Goal: Task Accomplishment & Management: Manage account settings

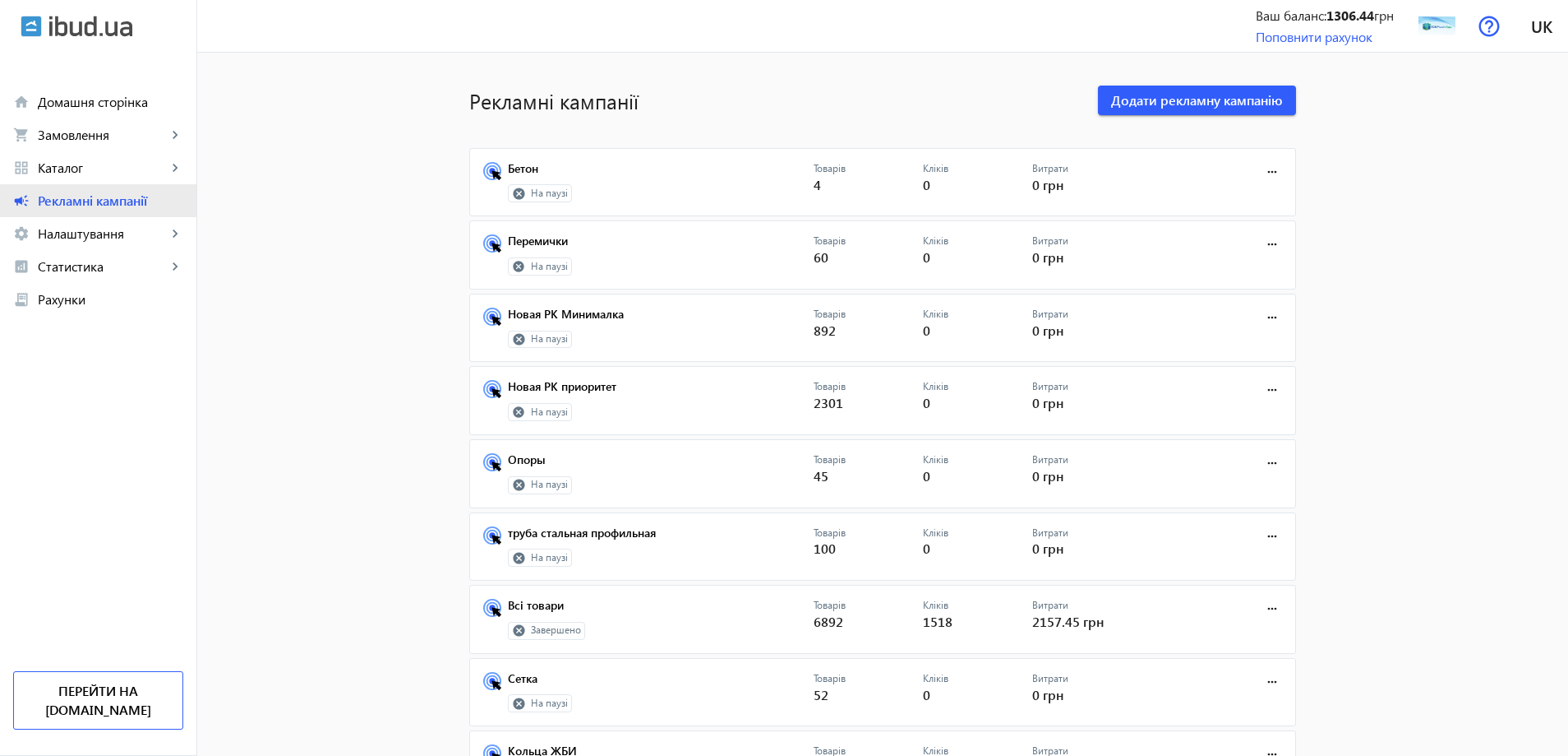
click at [67, 190] on link "campaign Рекламні кампанії" at bounding box center [98, 201] width 196 height 33
click at [1265, 603] on mat-icon "more_horiz" at bounding box center [1272, 608] width 18 height 18
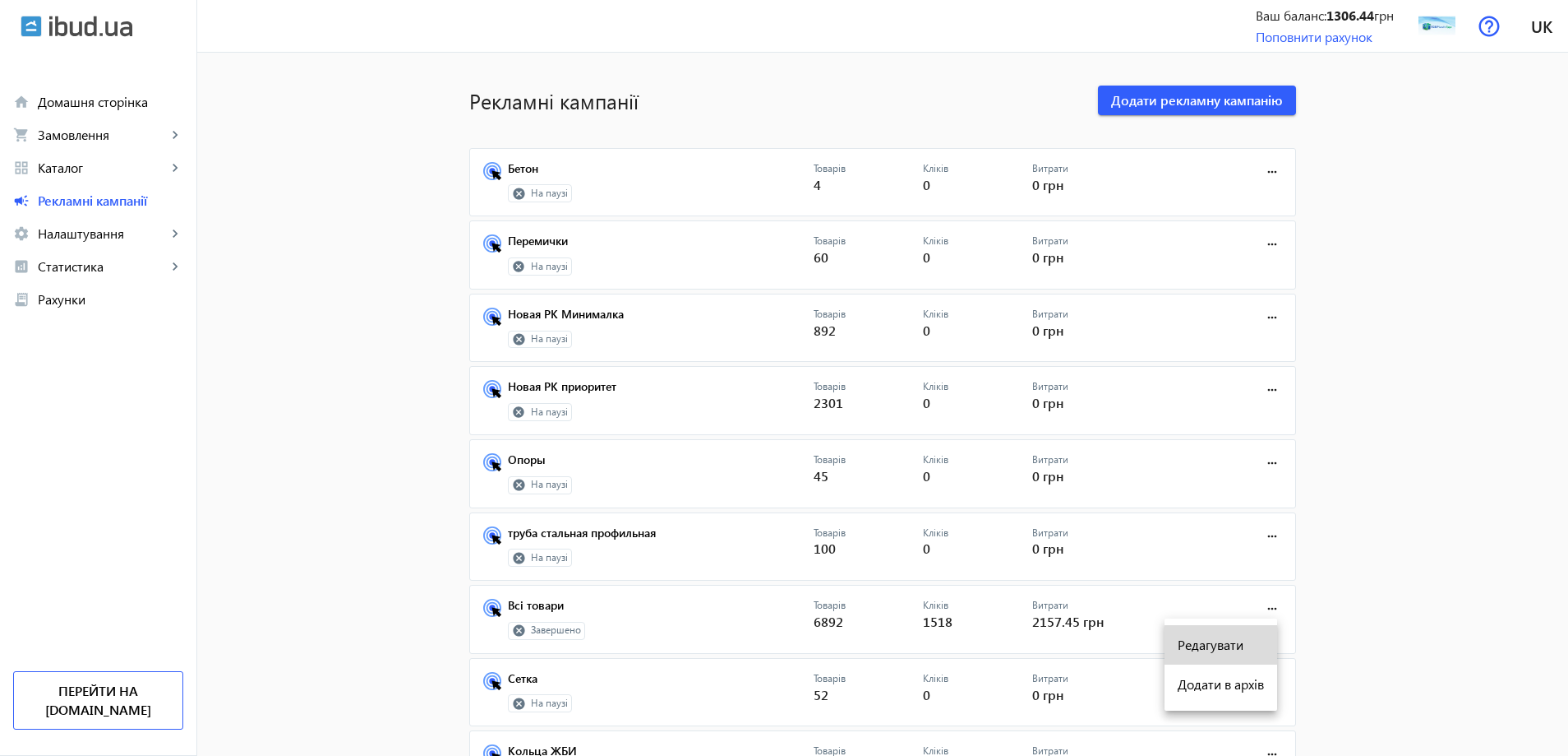
click at [1238, 649] on span "Редагувати" at bounding box center [1220, 644] width 86 height 13
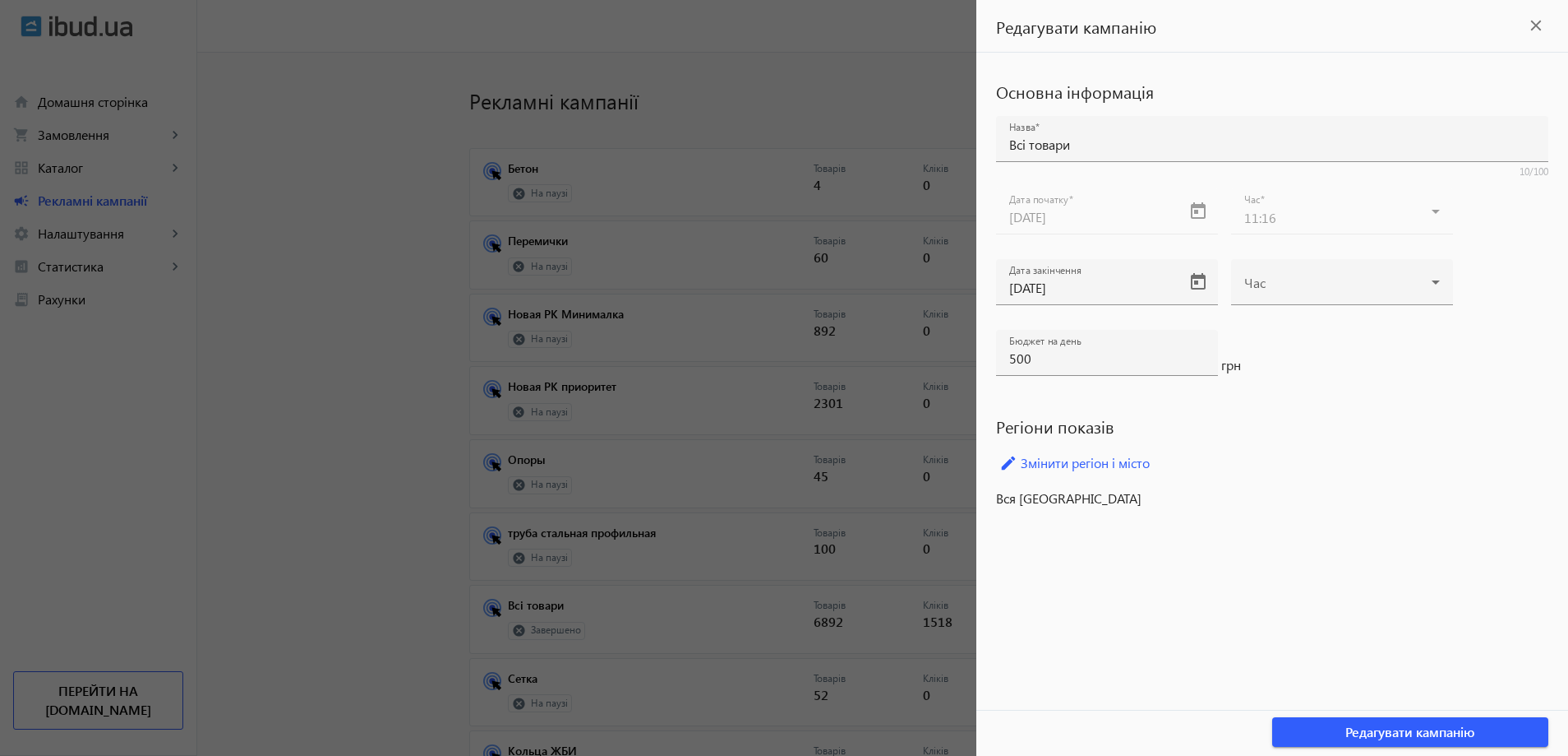
drag, startPoint x: 1525, startPoint y: 26, endPoint x: 1496, endPoint y: 44, distance: 34.1
click at [1524, 27] on mat-icon "close" at bounding box center [1535, 25] width 24 height 25
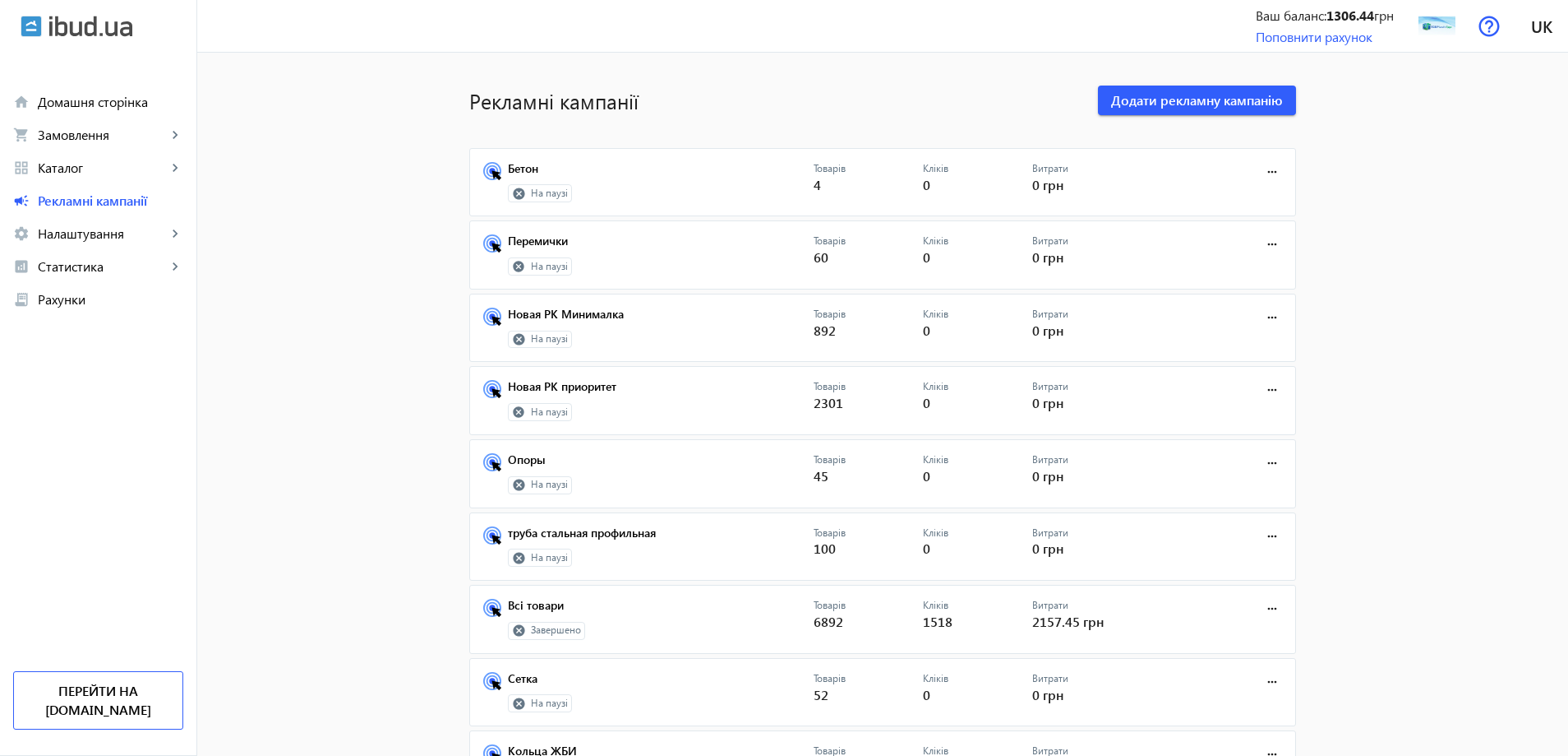
click at [532, 630] on span "Завершено" at bounding box center [556, 630] width 50 height 14
click at [516, 630] on icon at bounding box center [518, 630] width 12 height 12
click at [513, 629] on icon at bounding box center [518, 630] width 14 height 14
click at [508, 603] on link "Всі товари" at bounding box center [661, 609] width 306 height 23
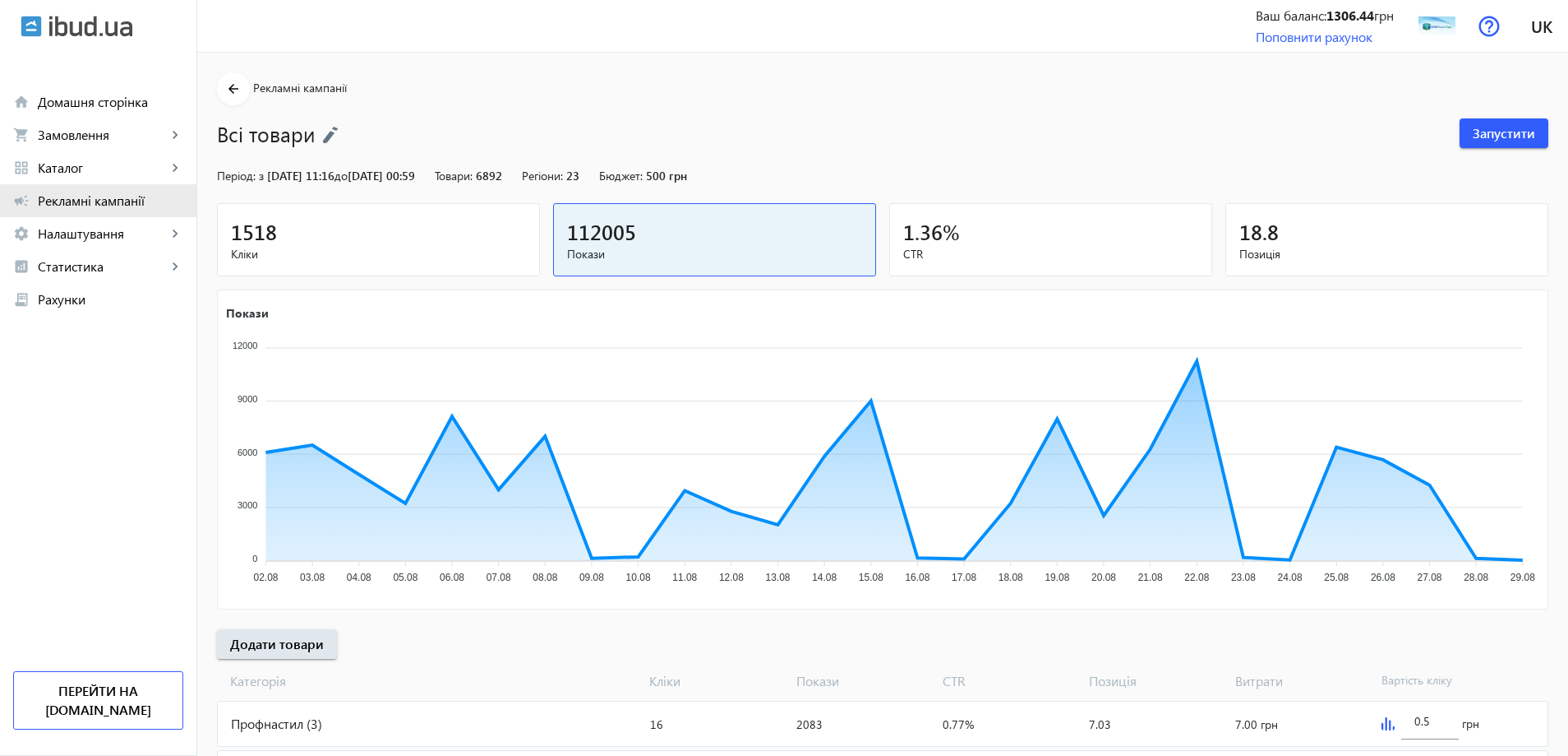
click at [64, 207] on span "Рекламні кампанії" at bounding box center [111, 200] width 145 height 17
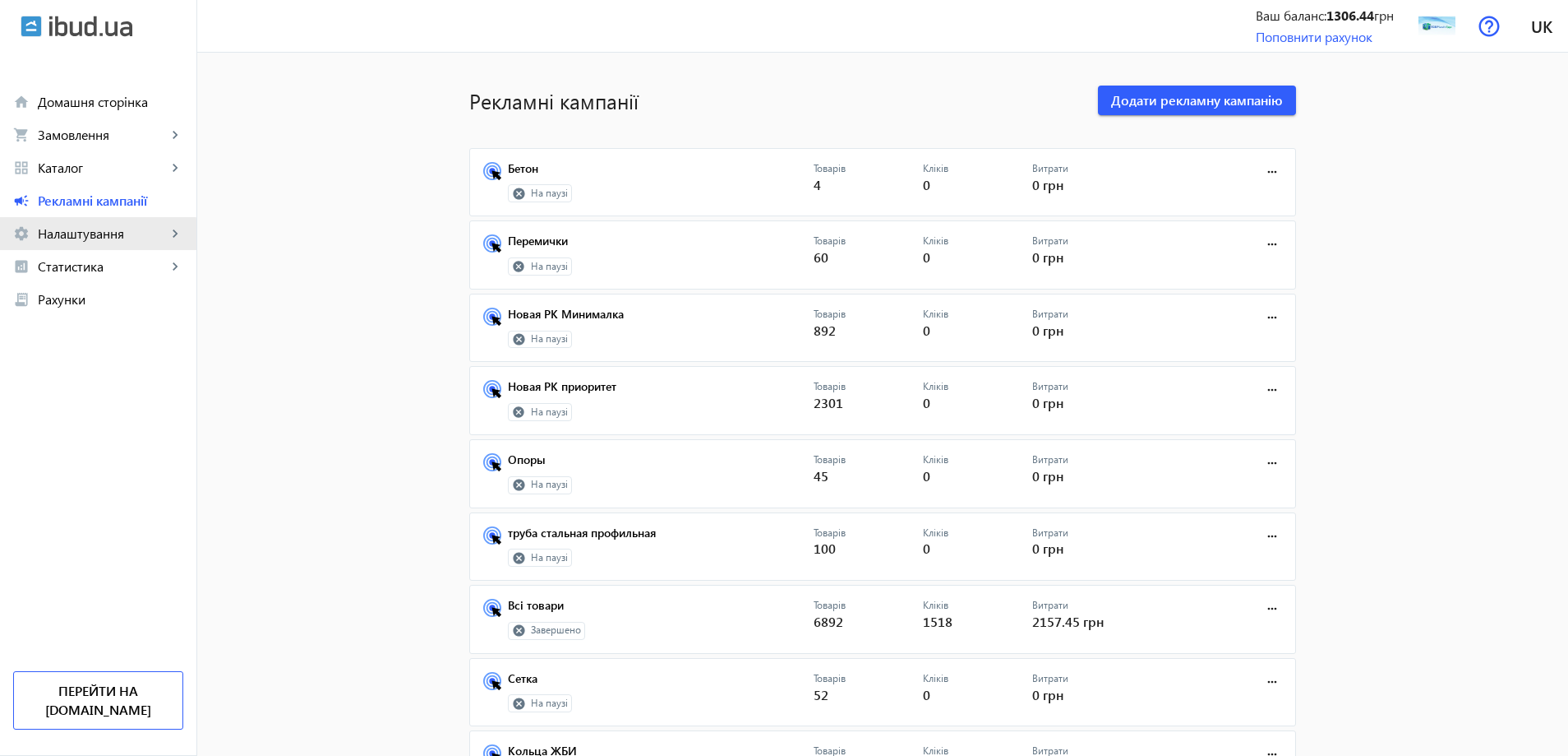
click at [68, 239] on span "Налаштування" at bounding box center [103, 233] width 129 height 17
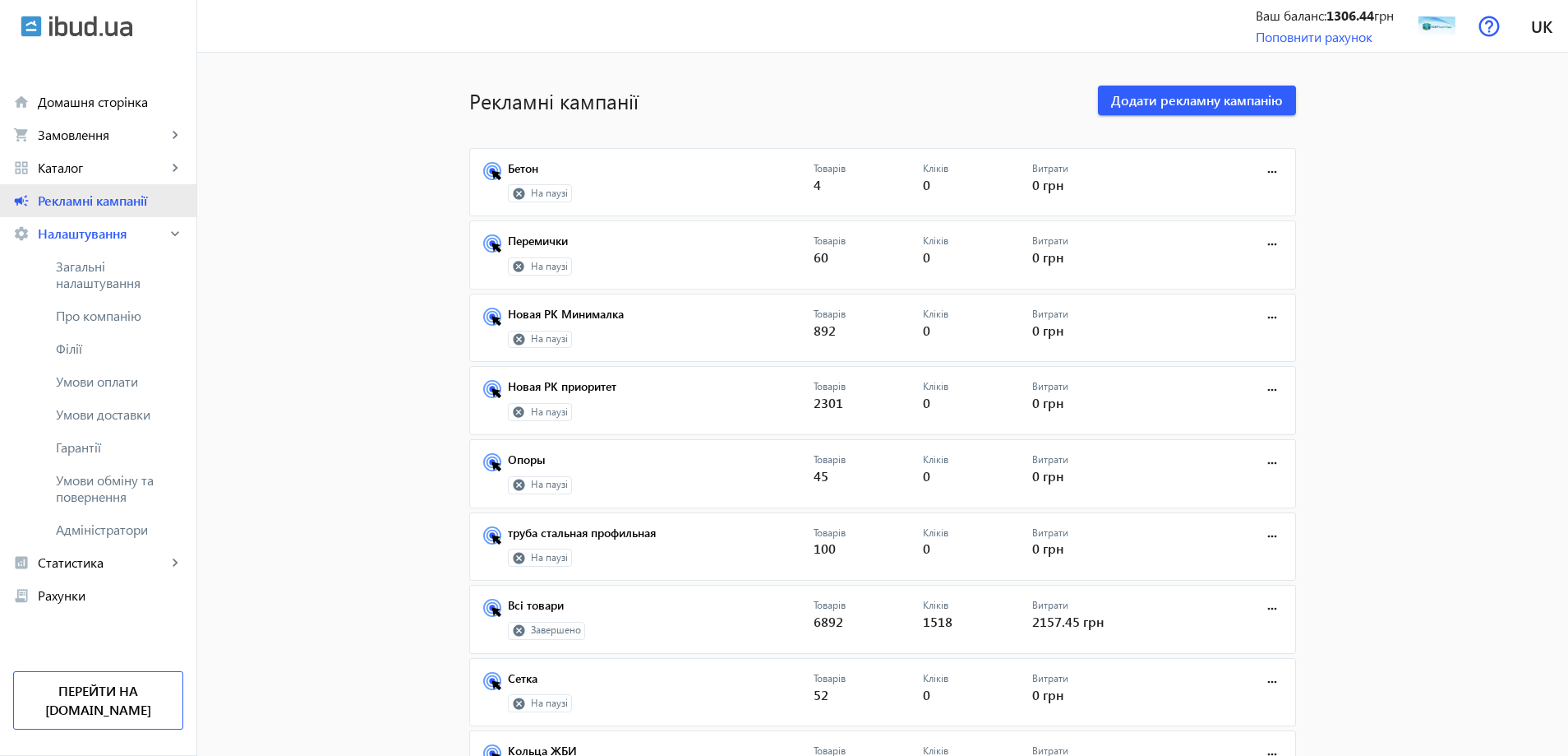
click at [36, 195] on link "campaign Рекламні кампанії" at bounding box center [98, 201] width 196 height 33
click at [1271, 606] on mat-icon "more_horiz" at bounding box center [1272, 608] width 18 height 18
click at [1546, 531] on div at bounding box center [784, 378] width 1568 height 756
click at [518, 633] on icon at bounding box center [518, 630] width 14 height 14
click at [513, 631] on icon at bounding box center [518, 630] width 12 height 12
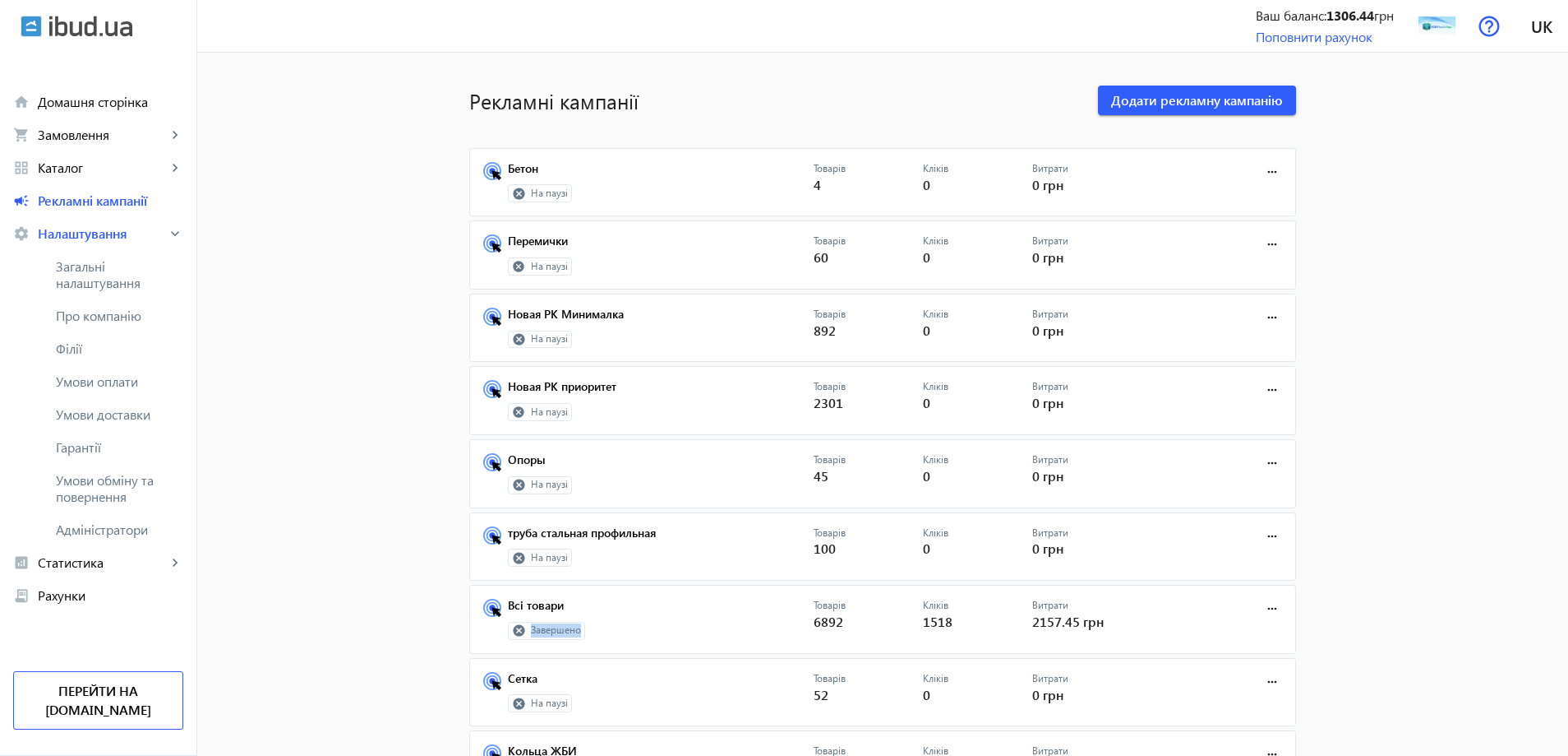
click at [513, 630] on icon at bounding box center [518, 630] width 12 height 12
click at [513, 630] on icon at bounding box center [518, 630] width 12 height 12
click at [513, 603] on link "Всі товари" at bounding box center [661, 609] width 306 height 23
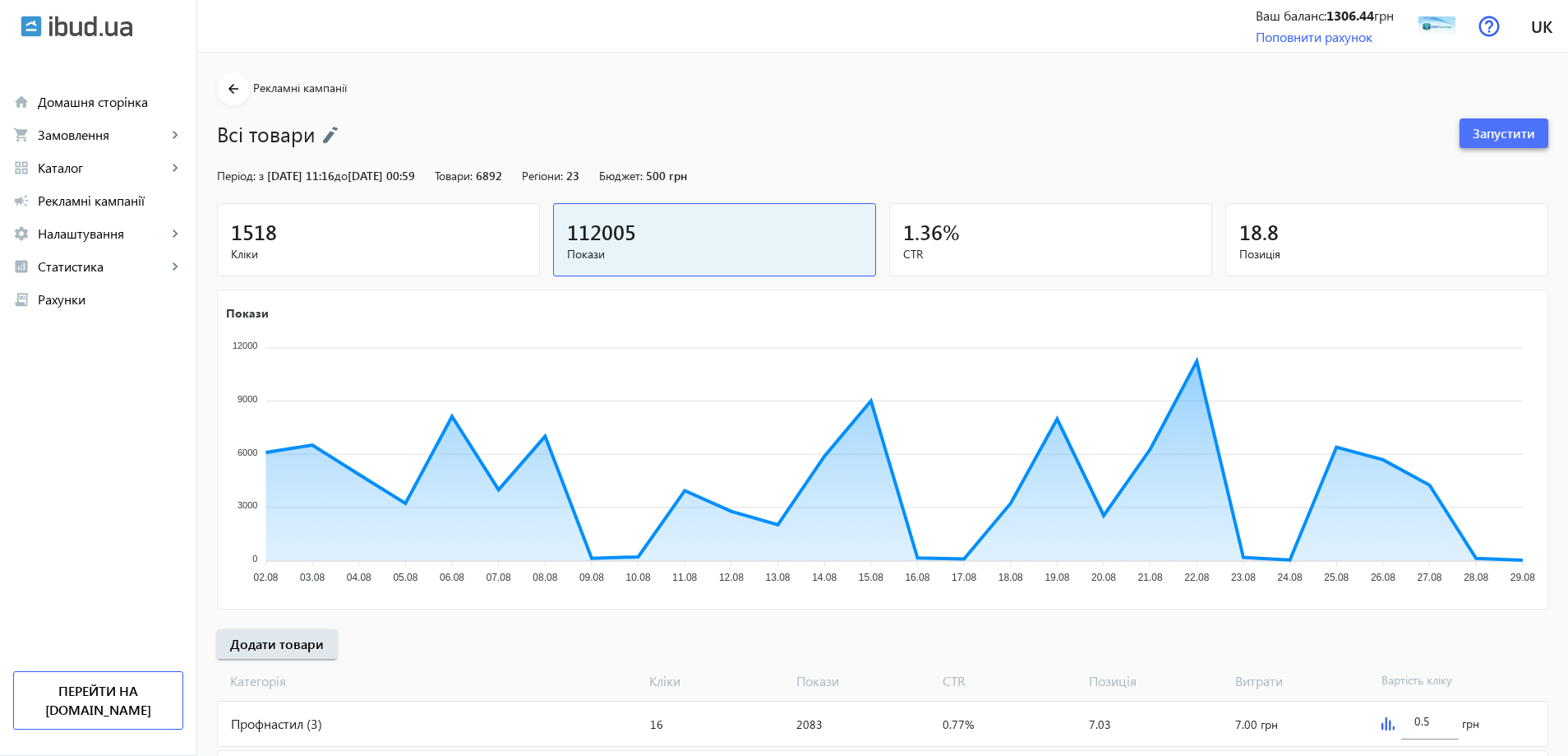
click at [1494, 125] on span "Запустити" at bounding box center [1503, 133] width 63 height 18
click at [148, 111] on link "home Домашня сторінка" at bounding box center [98, 102] width 196 height 33
